Goal: Transaction & Acquisition: Purchase product/service

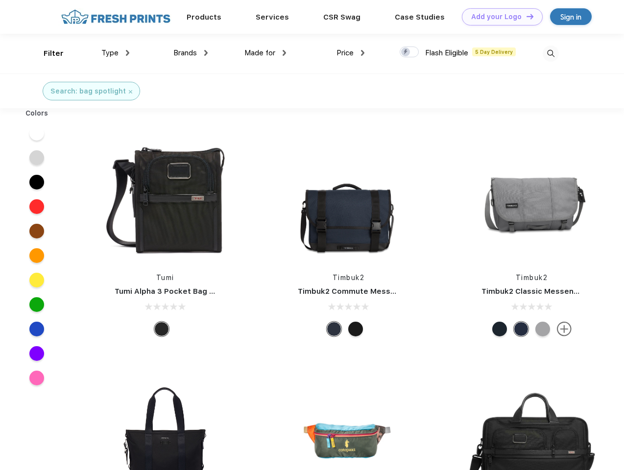
click at [499, 17] on link "Add your Logo Design Tool" at bounding box center [502, 16] width 81 height 17
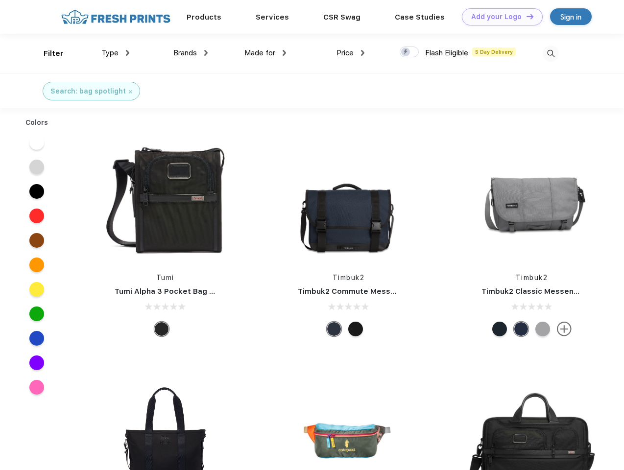
click at [0, 0] on div "Design Tool" at bounding box center [0, 0] width 0 height 0
click at [526, 16] on link "Add your Logo Design Tool" at bounding box center [502, 16] width 81 height 17
click at [47, 53] on div "Filter" at bounding box center [54, 53] width 20 height 11
click at [116, 53] on span "Type" at bounding box center [109, 52] width 17 height 9
click at [191, 53] on span "Brands" at bounding box center [185, 52] width 24 height 9
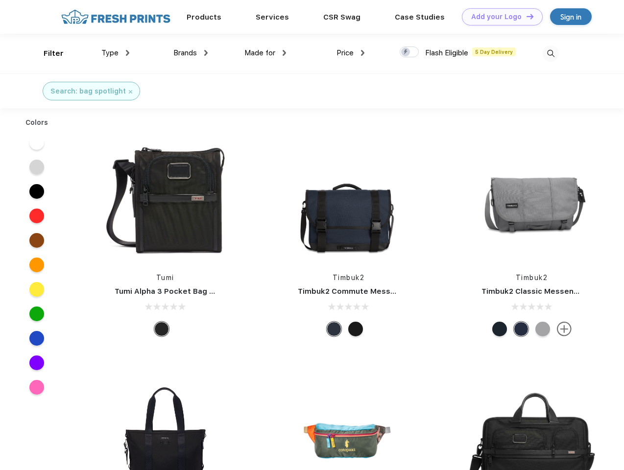
click at [265, 53] on span "Made for" at bounding box center [259, 52] width 31 height 9
click at [351, 53] on span "Price" at bounding box center [344, 52] width 17 height 9
click at [409, 52] on div at bounding box center [409, 52] width 19 height 11
click at [406, 52] on input "checkbox" at bounding box center [403, 49] width 6 height 6
click at [551, 53] on img at bounding box center [551, 54] width 16 height 16
